Goal: Information Seeking & Learning: Understand process/instructions

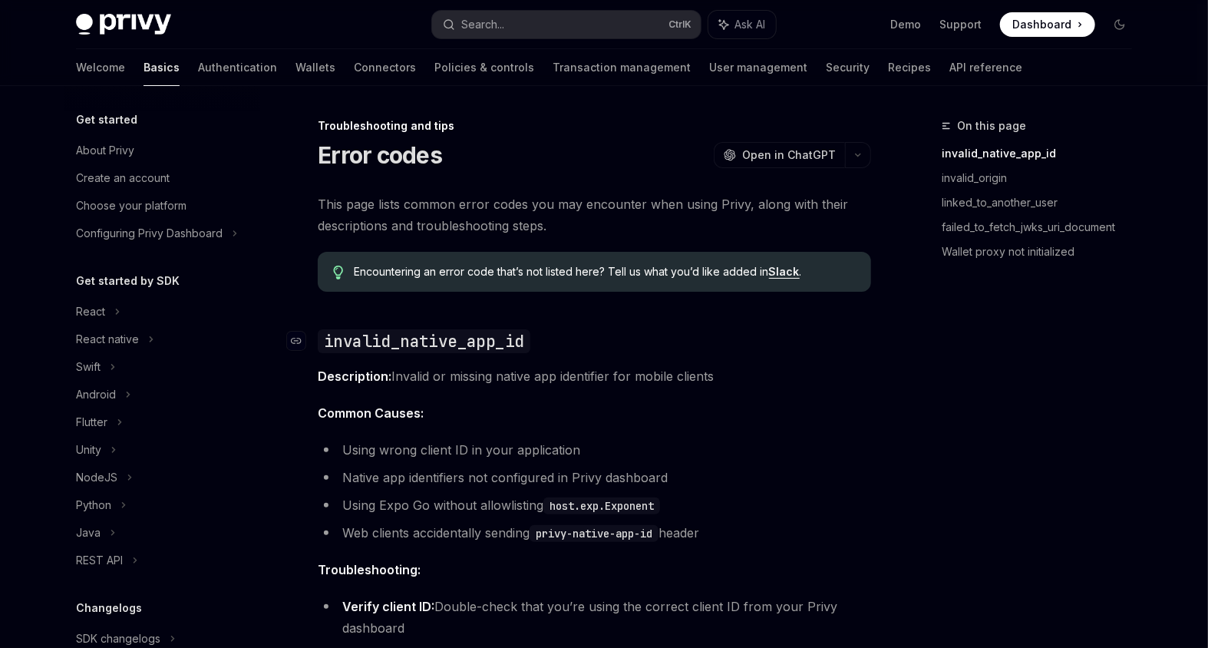
scroll to position [169, 0]
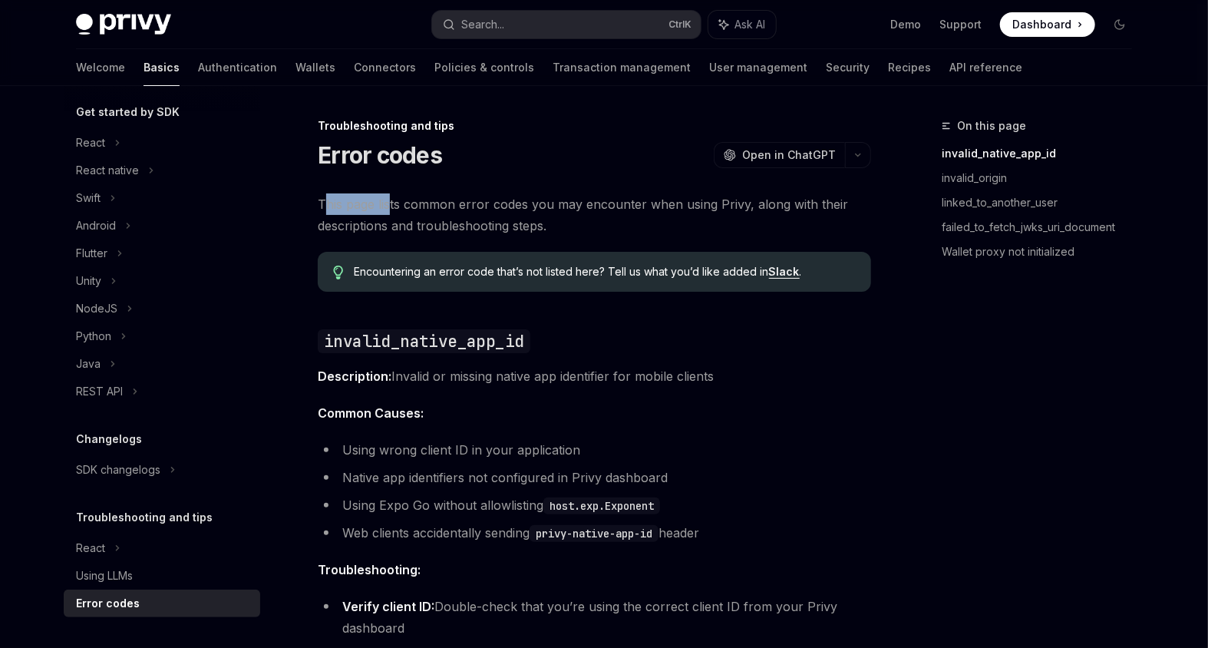
drag, startPoint x: 327, startPoint y: 205, endPoint x: 388, endPoint y: 202, distance: 60.7
click at [388, 202] on span "This page lists common error codes you may encounter when using Privy, along wi…" at bounding box center [594, 214] width 553 height 43
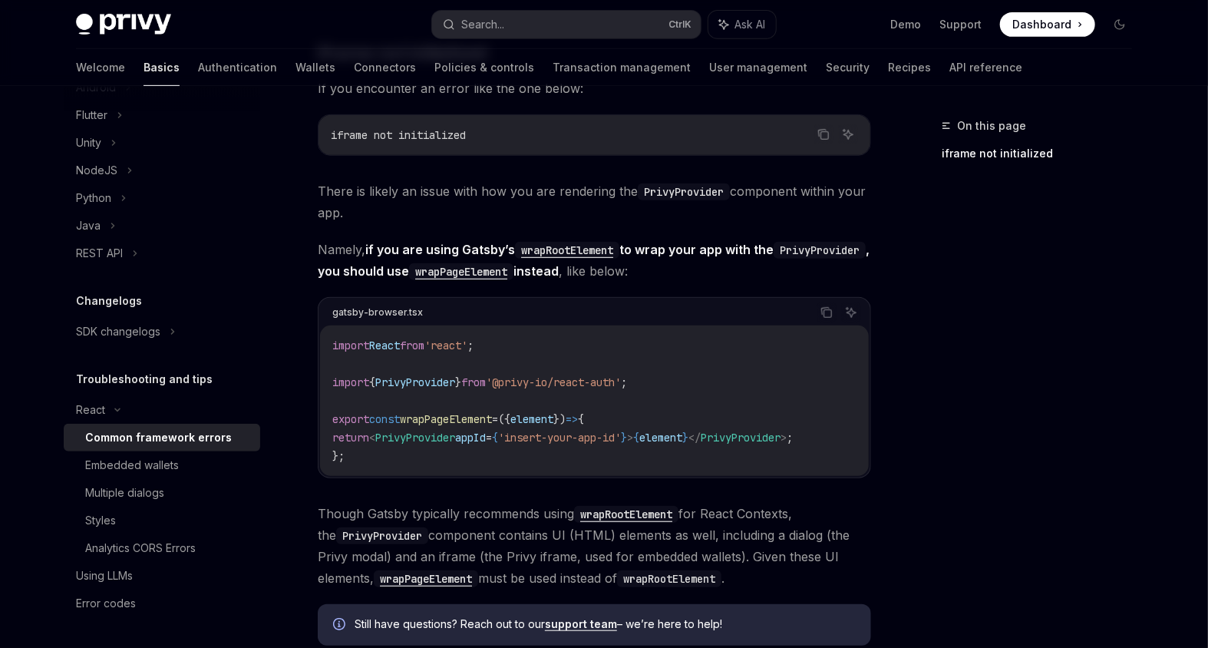
scroll to position [368, 0]
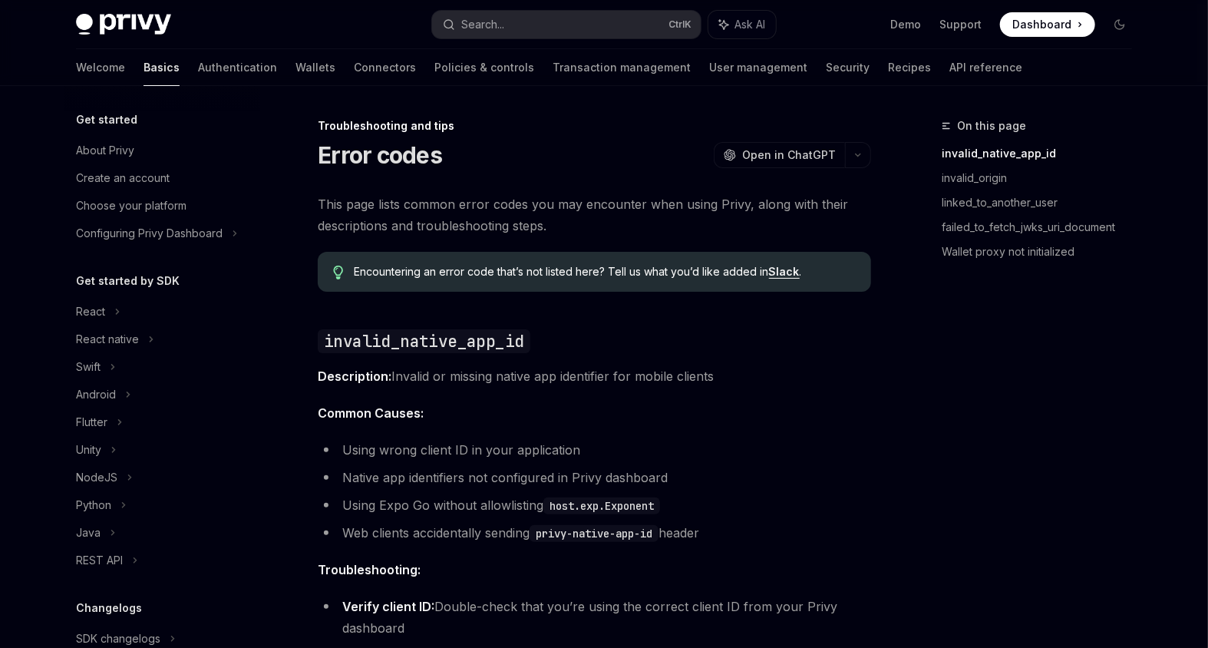
scroll to position [169, 0]
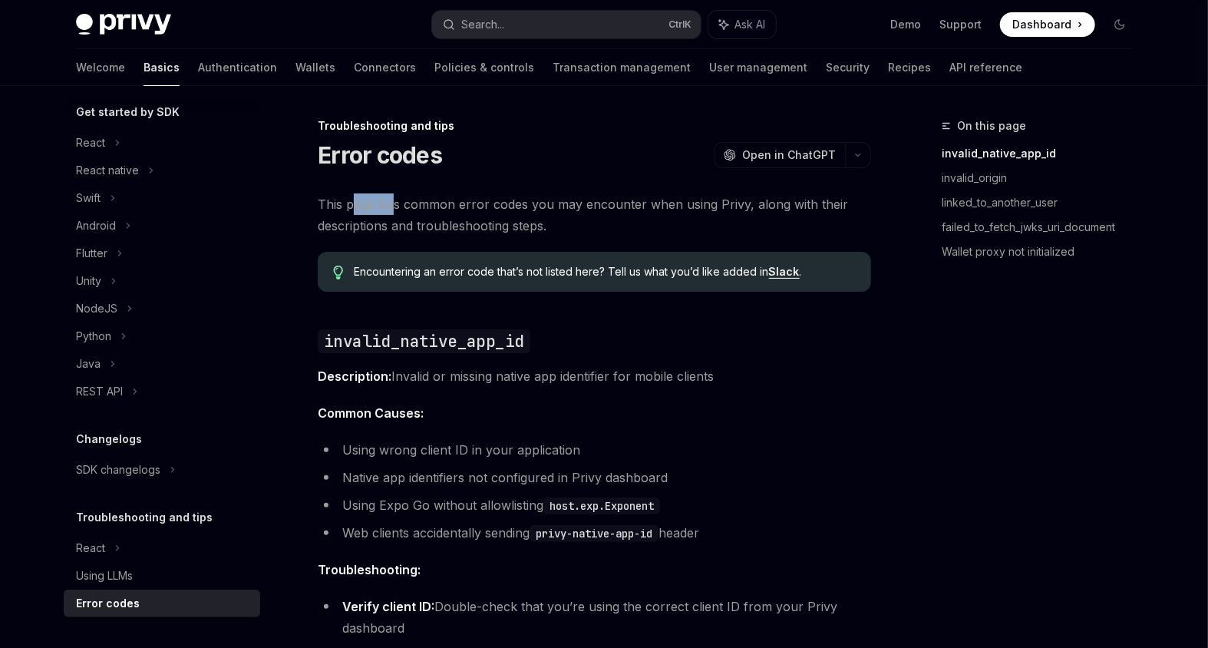
drag, startPoint x: 353, startPoint y: 208, endPoint x: 397, endPoint y: 210, distance: 43.8
click at [397, 210] on span "This page lists common error codes you may encounter when using Privy, along wi…" at bounding box center [594, 214] width 553 height 43
click at [414, 209] on span "This page lists common error codes you may encounter when using Privy, along wi…" at bounding box center [594, 214] width 553 height 43
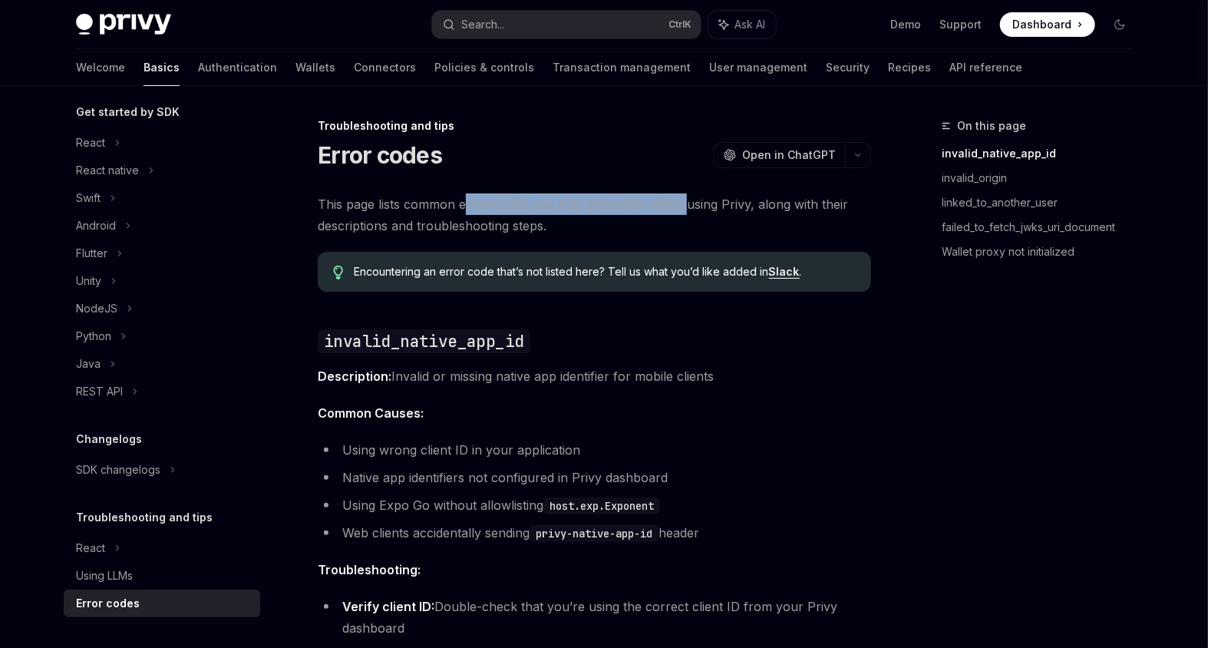
drag, startPoint x: 476, startPoint y: 202, endPoint x: 700, endPoint y: 207, distance: 224.2
click at [687, 206] on span "This page lists common error codes you may encounter when using Privy, along wi…" at bounding box center [594, 214] width 553 height 43
click at [708, 207] on span "This page lists common error codes you may encounter when using Privy, along wi…" at bounding box center [594, 214] width 553 height 43
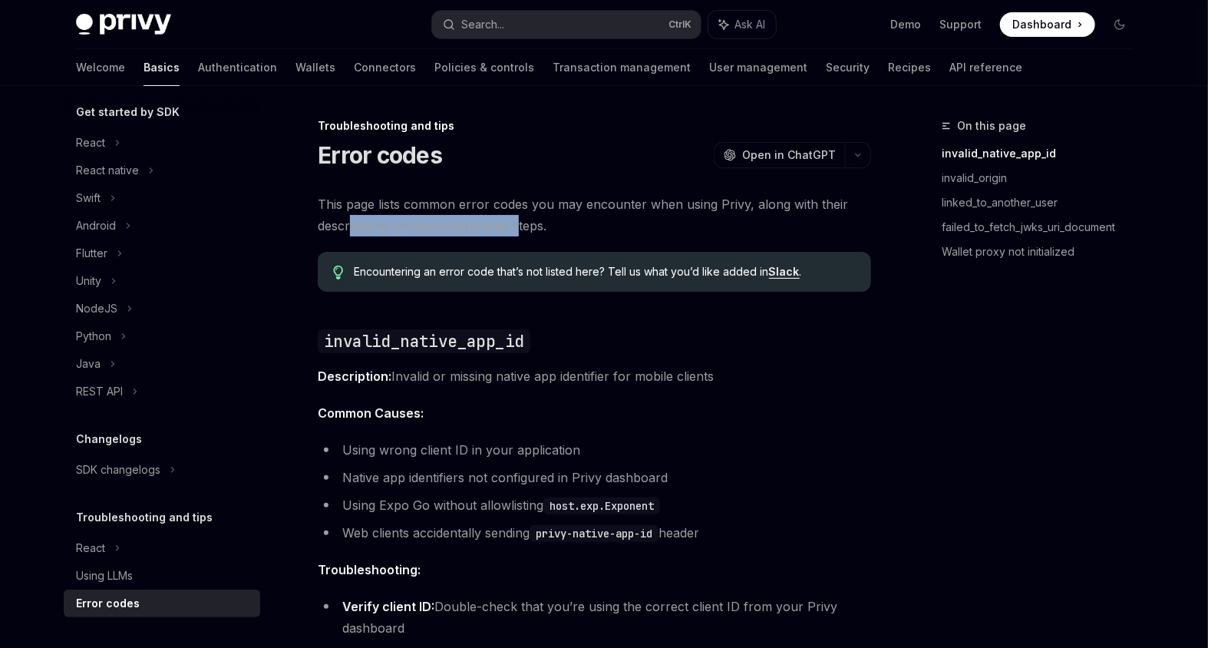
drag, startPoint x: 352, startPoint y: 229, endPoint x: 519, endPoint y: 229, distance: 167.3
click at [519, 229] on span "This page lists common error codes you may encounter when using Privy, along wi…" at bounding box center [594, 214] width 553 height 43
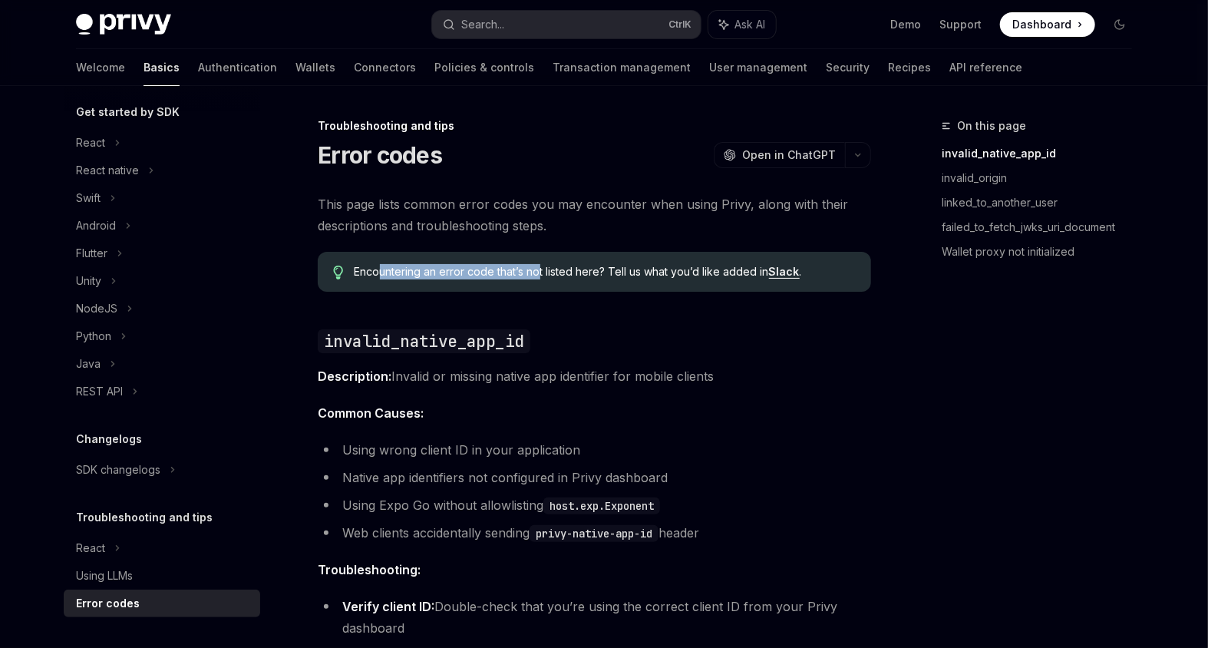
drag, startPoint x: 379, startPoint y: 273, endPoint x: 537, endPoint y: 267, distance: 158.2
click at [538, 271] on span "Encountering an error code that’s not listed here? Tell us what you’d like adde…" at bounding box center [605, 271] width 501 height 15
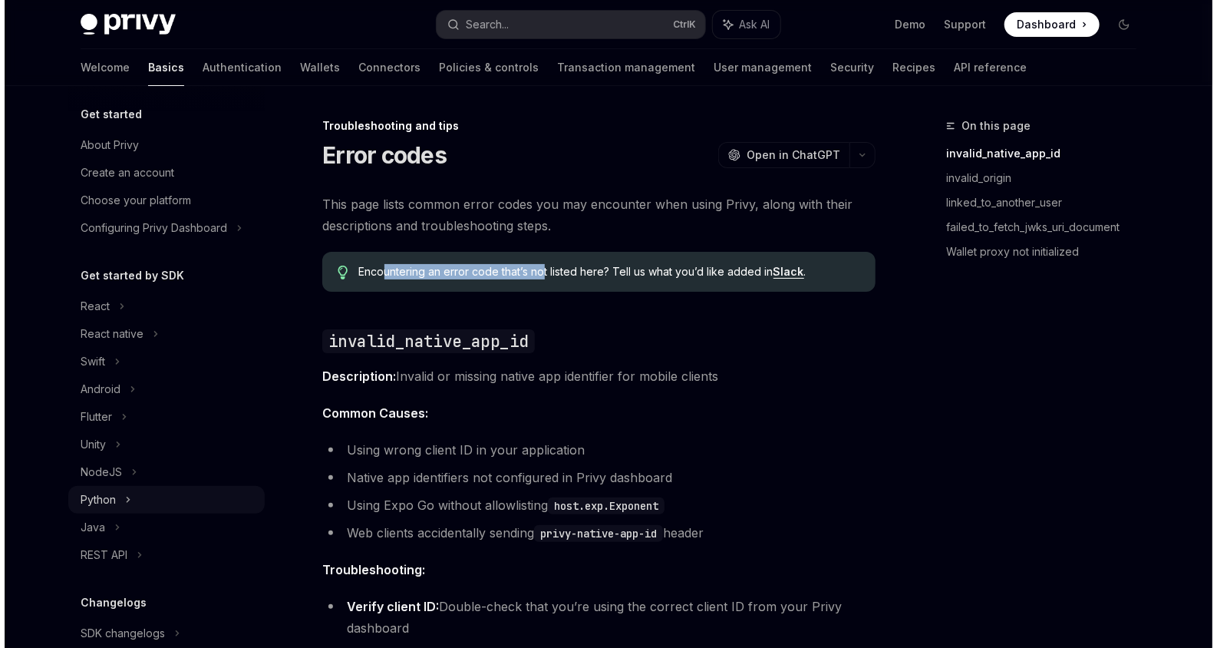
scroll to position [0, 0]
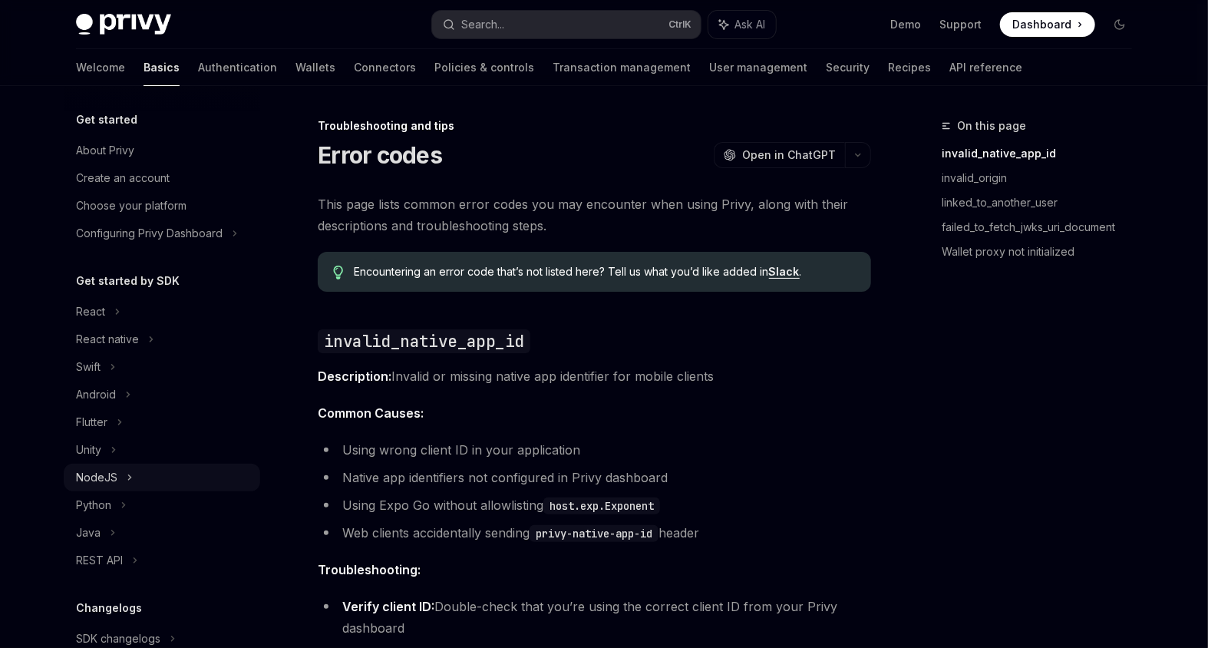
click at [128, 480] on icon at bounding box center [130, 477] width 6 height 18
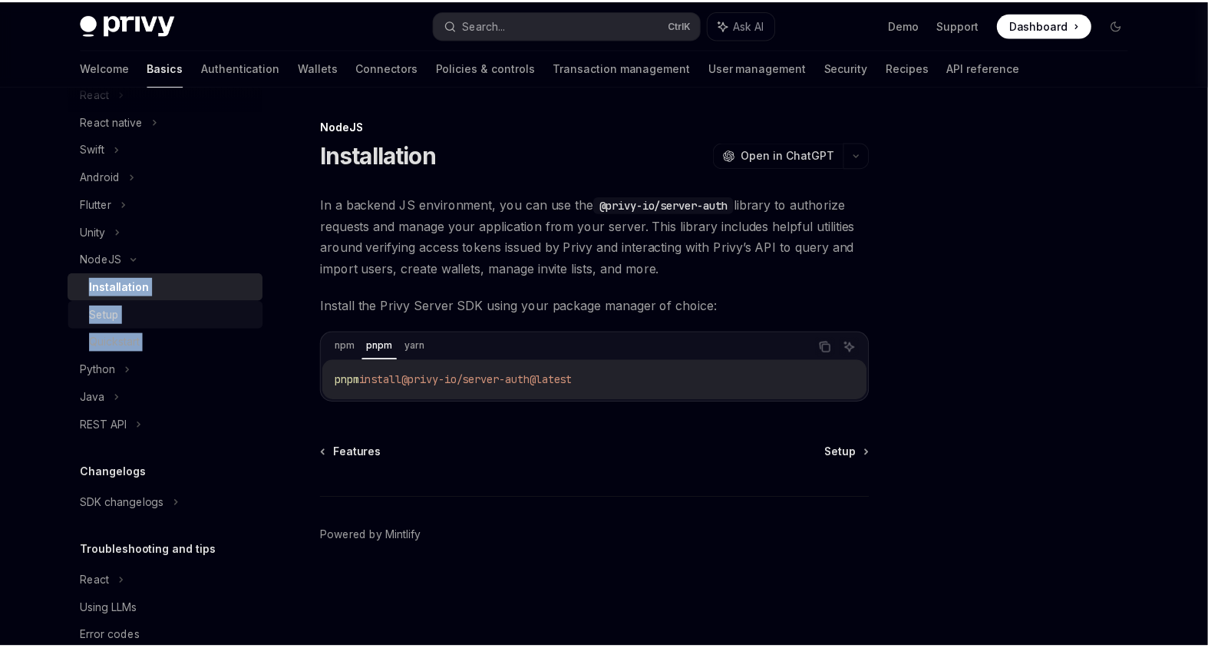
scroll to position [246, 0]
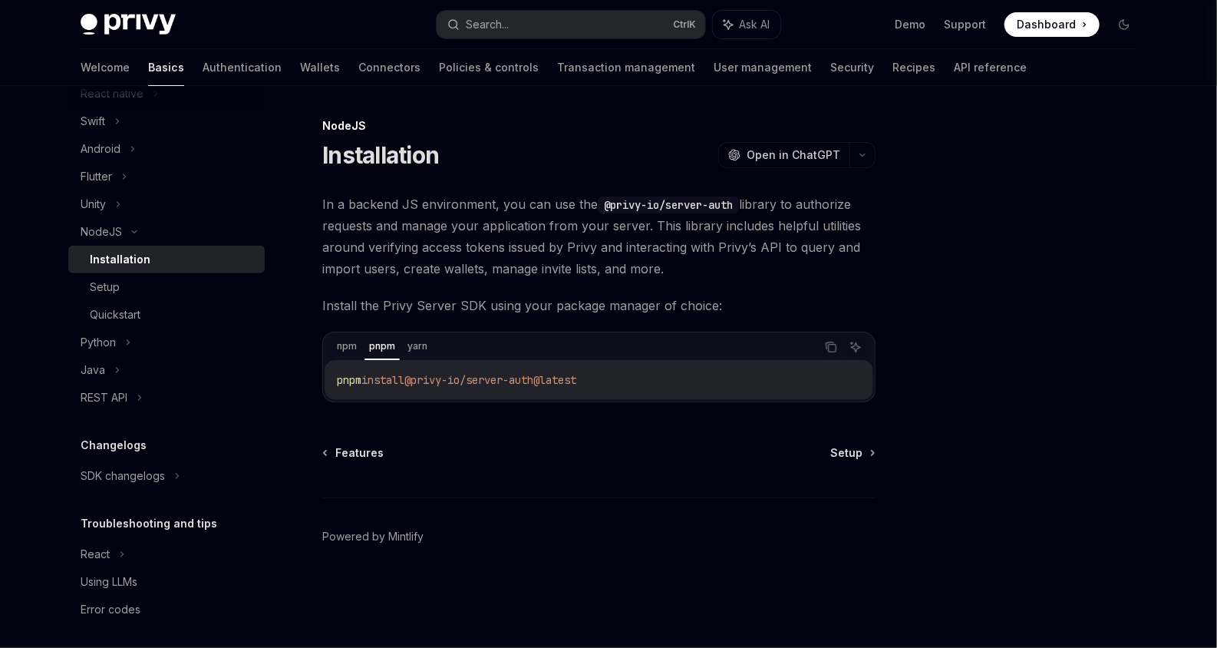
click at [571, 269] on span "In a backend JS environment, you can use the @privy-io/server-auth library to a…" at bounding box center [598, 236] width 553 height 86
click at [156, 312] on div "Quickstart" at bounding box center [173, 314] width 166 height 18
type textarea "*"
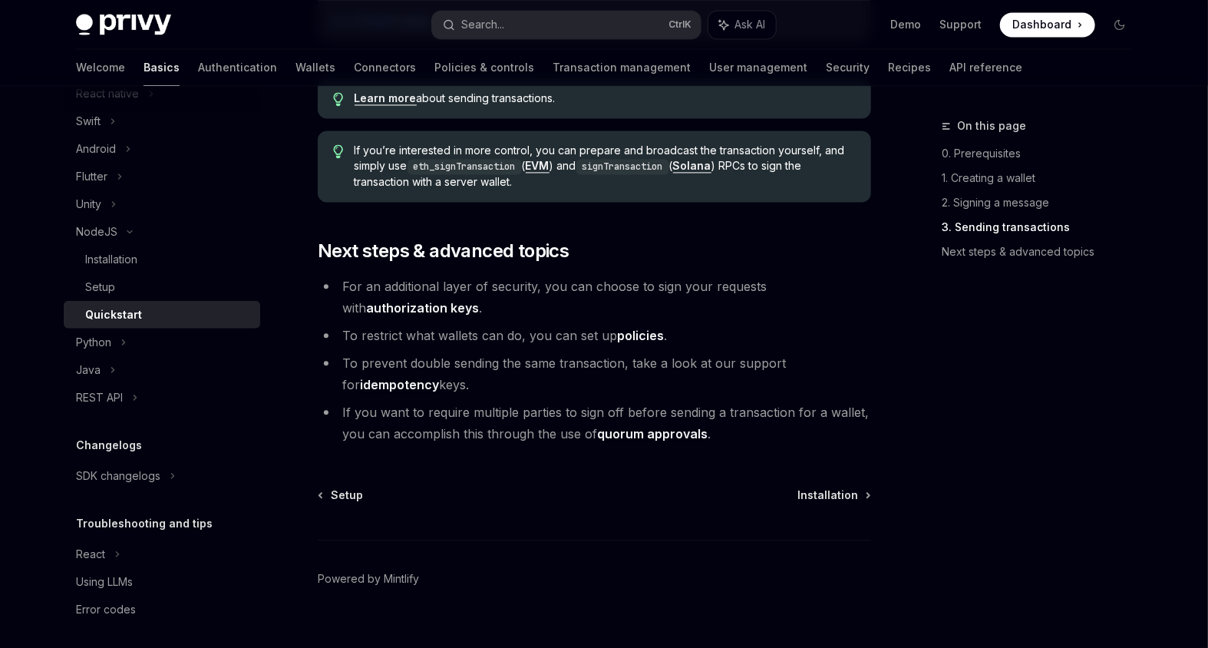
scroll to position [1642, 0]
